Goal: Share content: Share content

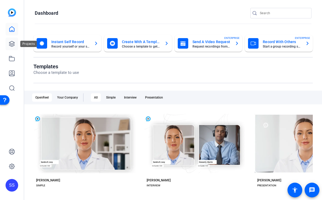
click at [12, 41] on icon at bounding box center [12, 44] width 6 height 6
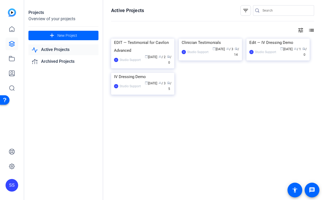
click at [13, 182] on div "SS" at bounding box center [12, 185] width 13 height 13
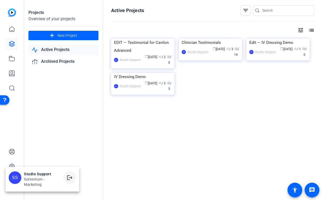
click at [73, 178] on mat-icon "logout" at bounding box center [70, 178] width 6 height 6
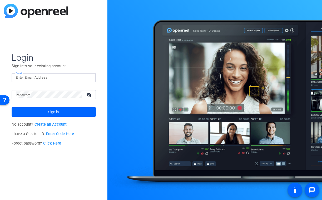
click at [73, 80] on input "Email" at bounding box center [54, 77] width 76 height 6
click at [89, 76] on div at bounding box center [88, 77] width 6 height 6
type input "studiosupport@openreel.com"
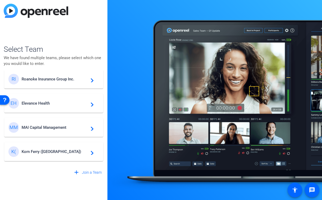
scroll to position [42, 0]
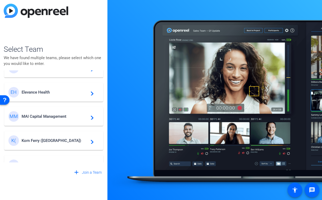
click at [73, 113] on div "MM MAI Capital Management navigate_next" at bounding box center [53, 116] width 90 height 11
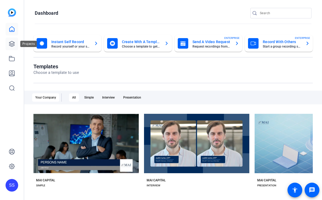
click at [13, 49] on link at bounding box center [12, 44] width 13 height 13
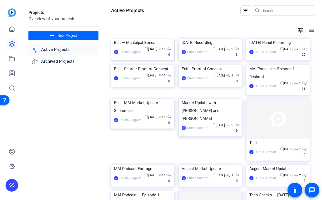
click at [140, 58] on div "SS Studio Support calendar_today Oct 01 group / 1 radio / 0" at bounding box center [142, 52] width 57 height 11
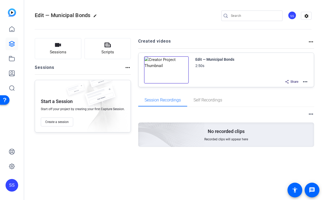
click at [304, 82] on mat-icon "more_horiz" at bounding box center [305, 82] width 6 height 6
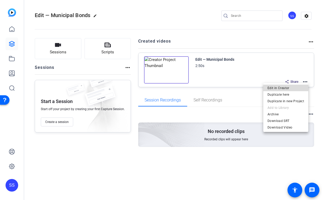
click at [287, 90] on span "Edit in Creator" at bounding box center [285, 88] width 37 height 6
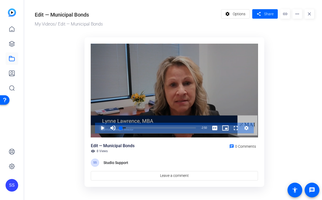
click at [97, 127] on span "Video Player" at bounding box center [97, 128] width 0 height 11
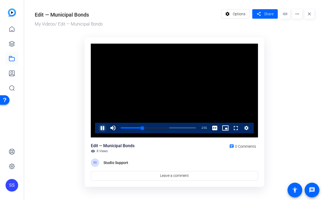
click at [97, 127] on span "Video Player" at bounding box center [97, 128] width 0 height 11
click at [97, 130] on span "Video Player" at bounding box center [97, 128] width 0 height 11
click at [206, 130] on div "Remaining Time - 1:43" at bounding box center [203, 128] width 11 height 11
click at [162, 128] on div "1:33" at bounding box center [162, 127] width 0 height 1
click at [172, 128] on div "1:57" at bounding box center [172, 127] width 0 height 1
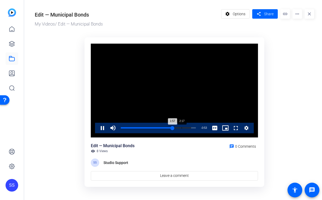
click at [181, 128] on div "2:17" at bounding box center [181, 127] width 0 height 1
click at [170, 127] on div "Loaded : 100.00% 1:54 2:19" at bounding box center [158, 127] width 75 height 1
click at [168, 127] on div "1:54" at bounding box center [144, 127] width 47 height 1
click at [162, 127] on div "1:47" at bounding box center [144, 127] width 47 height 1
click at [97, 127] on span "Video Player" at bounding box center [97, 128] width 0 height 11
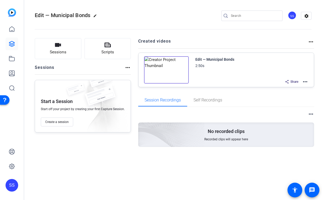
click at [12, 186] on div "SS" at bounding box center [12, 185] width 13 height 13
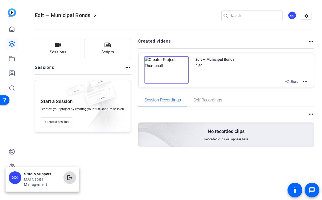
click at [64, 178] on span at bounding box center [69, 177] width 13 height 13
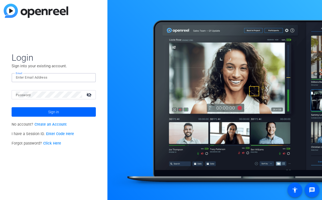
click at [42, 76] on input "Email" at bounding box center [54, 77] width 76 height 6
click at [87, 76] on img at bounding box center [87, 77] width 4 height 6
type input "smulligan@openreel.com"
click at [78, 75] on input "Email" at bounding box center [54, 77] width 76 height 6
click at [88, 76] on img at bounding box center [87, 77] width 4 height 6
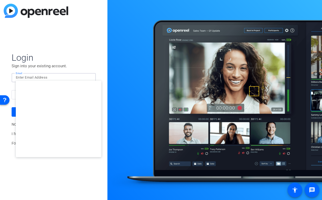
type input "[EMAIL_ADDRESS][DOMAIN_NAME]"
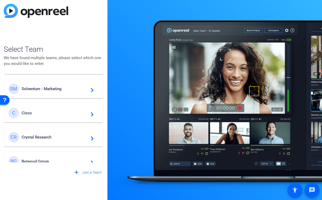
scroll to position [199, 0]
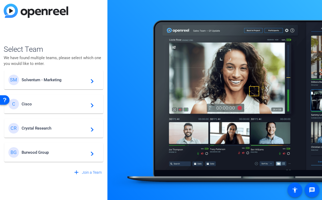
click at [58, 154] on span "Burwood Group" at bounding box center [55, 152] width 66 height 5
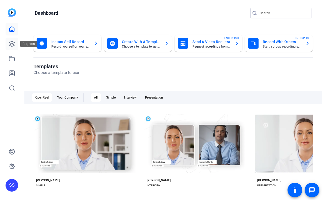
scroll to position [0, 0]
click at [14, 44] on icon at bounding box center [12, 44] width 6 height 6
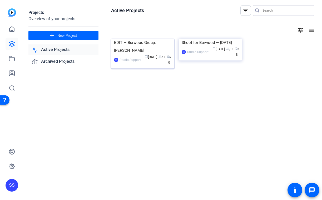
click at [116, 54] on div "EDIT — Burwood Group: [PERSON_NAME]" at bounding box center [142, 47] width 57 height 16
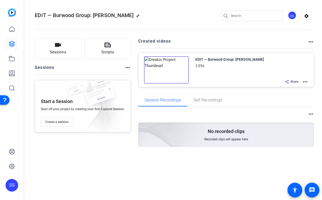
click at [306, 81] on mat-icon "more_horiz" at bounding box center [305, 82] width 6 height 6
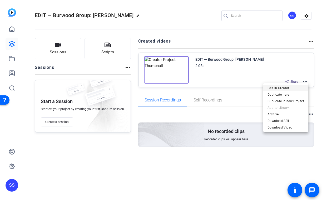
click at [294, 87] on span "Edit in Creator" at bounding box center [285, 88] width 37 height 6
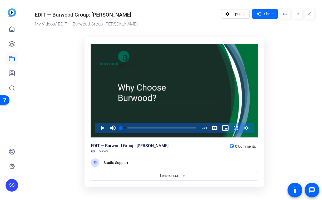
click at [262, 14] on span at bounding box center [265, 14] width 26 height 13
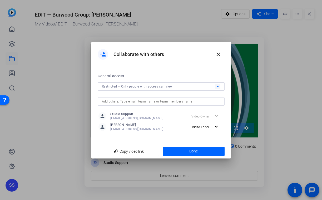
click at [220, 85] on icon at bounding box center [217, 86] width 6 height 6
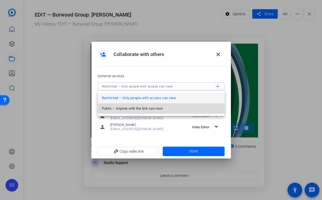
click at [195, 107] on mat-option "Public – Anyone with the link can view" at bounding box center [161, 108] width 127 height 11
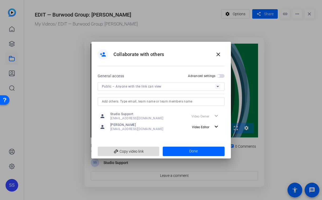
click at [123, 151] on span "add_link Copy video link" at bounding box center [128, 151] width 53 height 10
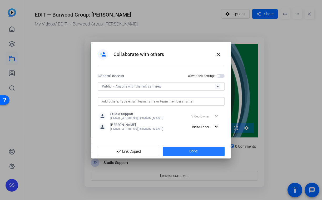
click at [176, 148] on span at bounding box center [194, 151] width 62 height 13
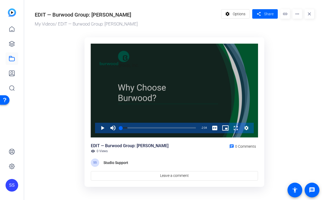
click at [149, 87] on div "Video Player" at bounding box center [174, 91] width 167 height 94
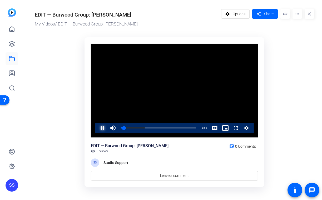
click at [97, 126] on span "Video Player" at bounding box center [97, 128] width 0 height 11
